Goal: Find specific page/section: Find specific page/section

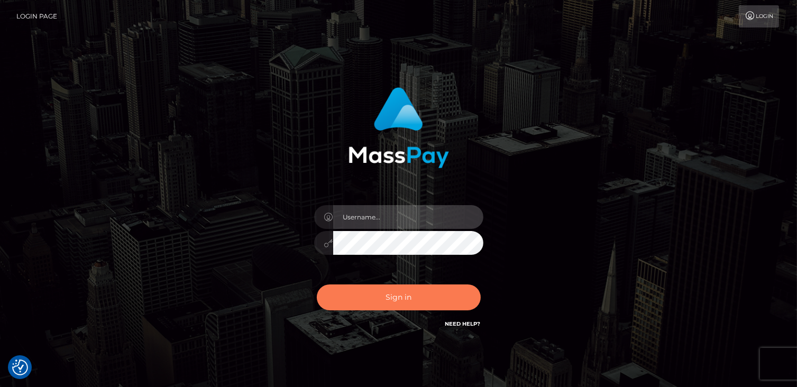
type input "catalinad"
click at [422, 298] on button "Sign in" at bounding box center [399, 298] width 164 height 26
type input "catalinad"
click at [411, 308] on button "Sign in" at bounding box center [399, 298] width 164 height 26
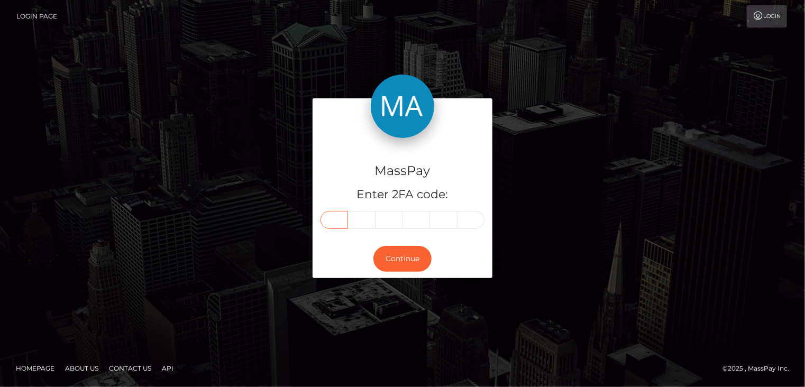
click at [336, 216] on input "text" at bounding box center [335, 220] width 28 height 18
click at [342, 219] on input "text" at bounding box center [335, 220] width 28 height 18
type input "5"
type input "3"
type input "6"
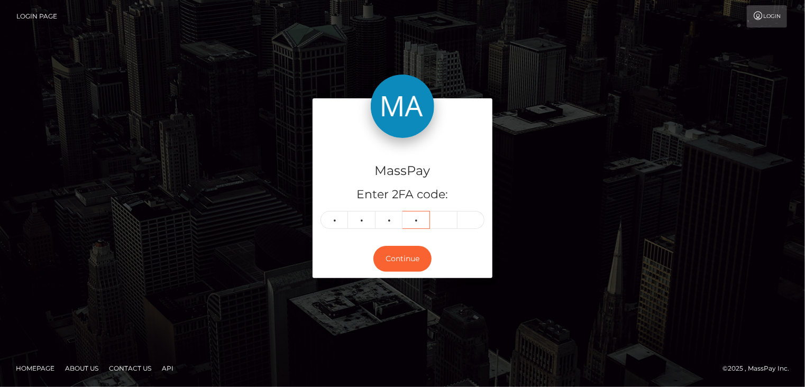
type input "1"
type input "2"
type input "3"
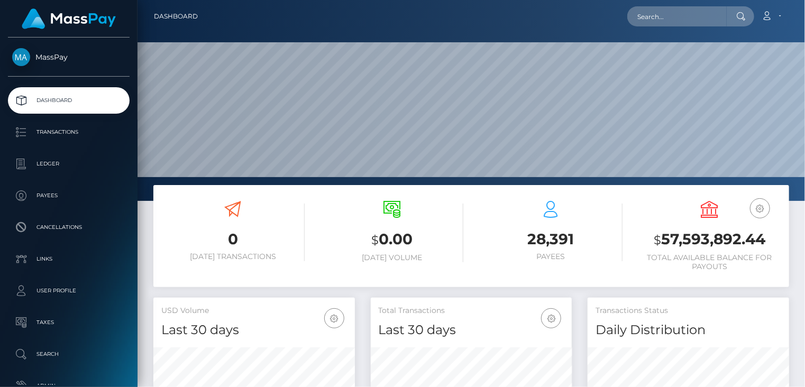
scroll to position [187, 201]
paste input "poact_A7AkkVL72PPn"
type input "poact_A7AkkVL72PPn"
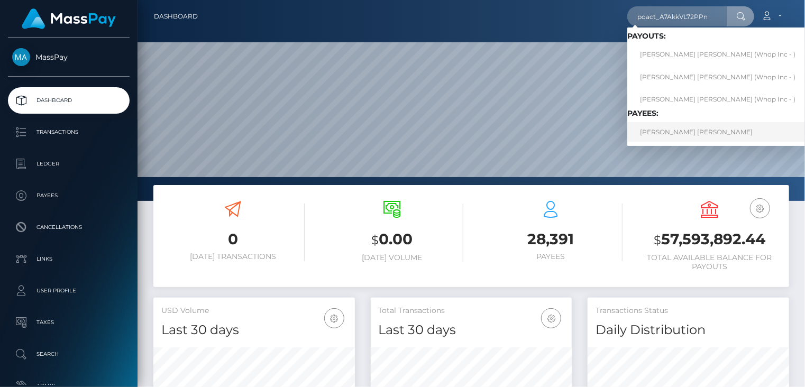
click at [696, 130] on link "XIMENA ALESSANDRA GUTIERREZ ORIHUELA" at bounding box center [717, 132] width 181 height 20
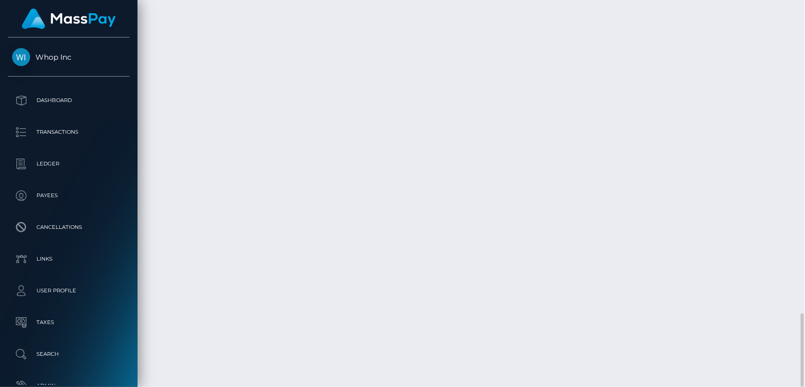
scroll to position [127, 201]
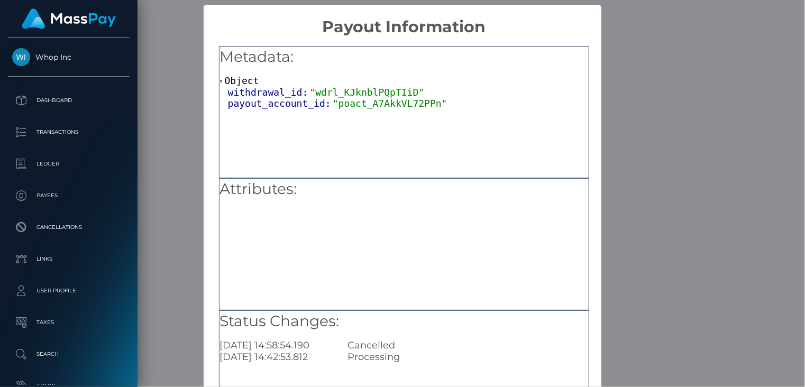
click at [650, 115] on div "× Payout Information Metadata: Object withdrawal_id: "wdrl_KJknblPQpTIiD" payou…" at bounding box center [402, 193] width 805 height 387
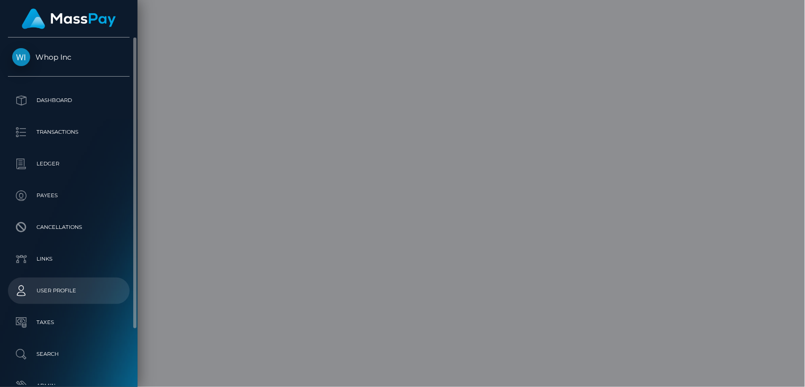
click at [313, 236] on div "Attributes: BankAccountNumber: 571665325" at bounding box center [404, 244] width 370 height 132
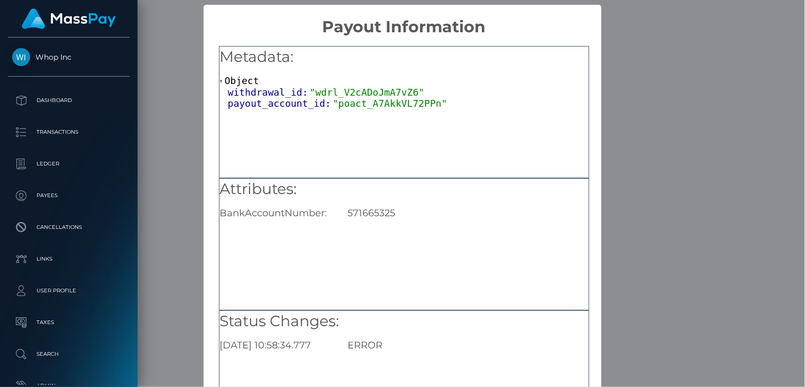
click at [656, 79] on div "× Payout Information Metadata: Object withdrawal_id: "wdrl_V2cADoJmA7vZ6" payou…" at bounding box center [402, 193] width 805 height 387
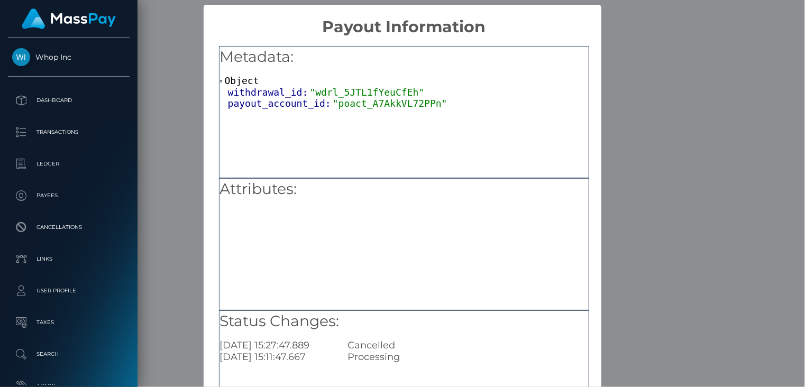
click at [683, 72] on div "× Payout Information Metadata: Object withdrawal_id: "wdrl_5JTL1fYeuCfEh" payou…" at bounding box center [402, 193] width 805 height 387
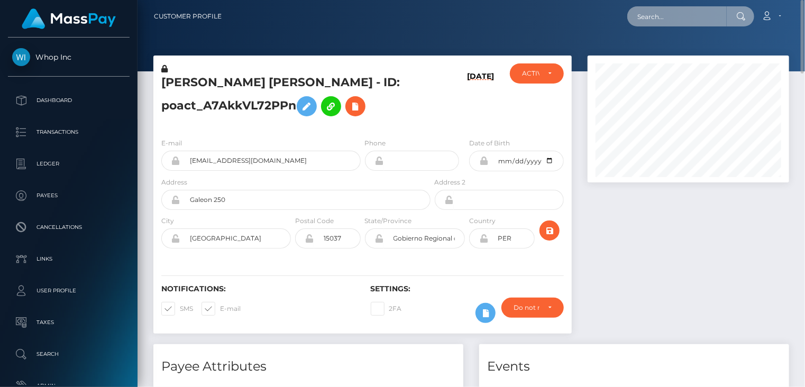
scroll to position [528905, 528831]
paste input "554370019123798016"
type input "554370019123798016"
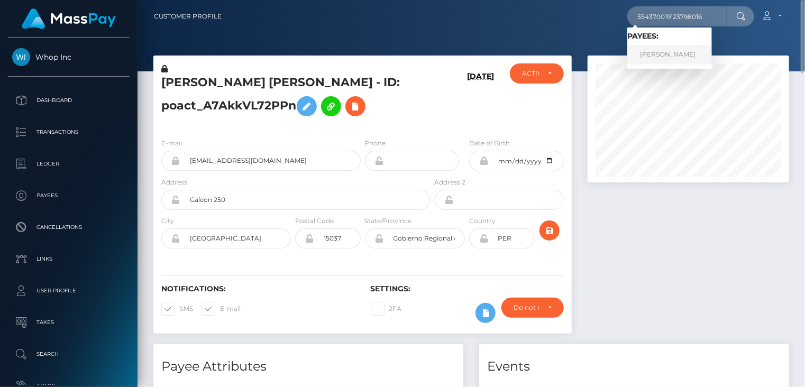
click at [658, 58] on link "Малика Хасанова" at bounding box center [669, 55] width 85 height 20
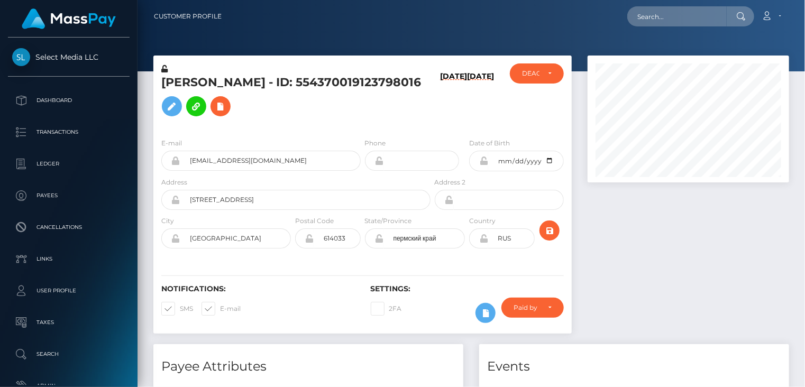
scroll to position [127, 201]
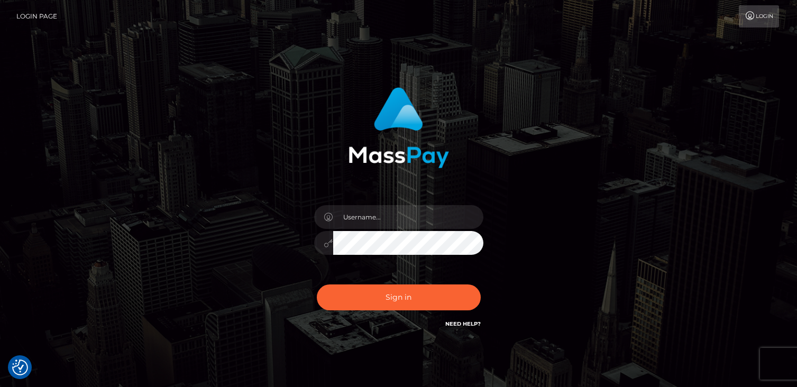
checkbox input "true"
